Goal: Navigation & Orientation: Find specific page/section

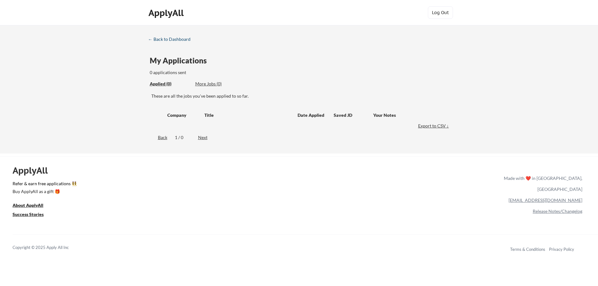
click at [172, 39] on div "← Back to Dashboard" at bounding box center [171, 39] width 47 height 4
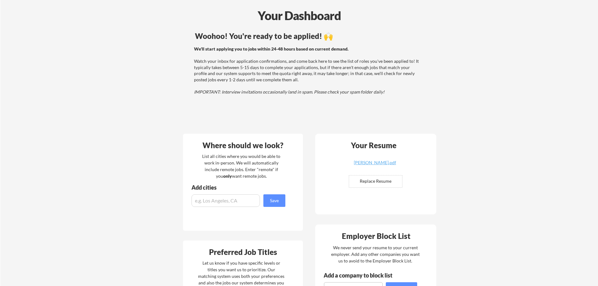
scroll to position [24, 0]
